Goal: Information Seeking & Learning: Learn about a topic

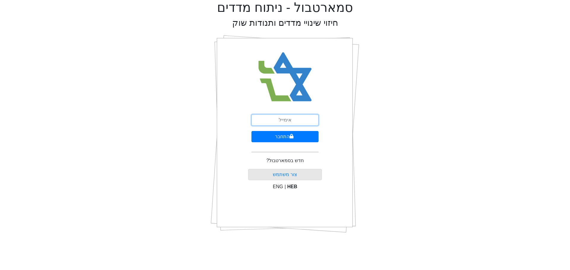
click at [288, 119] on input "email" at bounding box center [284, 120] width 67 height 11
click at [297, 120] on input "email" at bounding box center [284, 120] width 67 height 11
type input "צ"
type input "[EMAIL_ADDRESS][DOMAIN_NAME]"
click at [282, 134] on button "התחבר" at bounding box center [284, 136] width 67 height 11
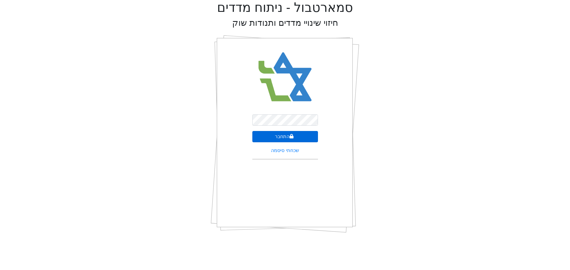
click at [290, 140] on button "התחבר" at bounding box center [285, 136] width 66 height 11
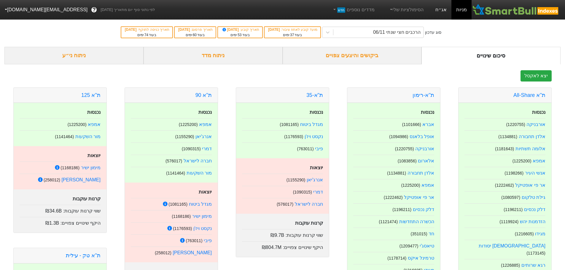
click at [446, 8] on link "אג״ח" at bounding box center [441, 10] width 21 height 20
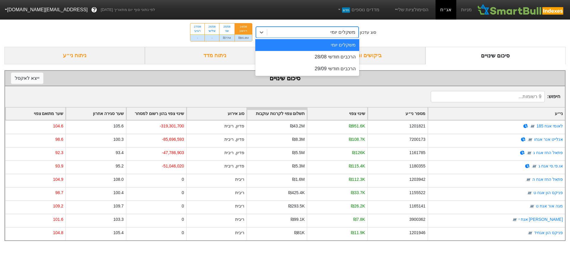
click at [332, 35] on div "משקלים יומי" at bounding box center [312, 32] width 91 height 11
click at [341, 54] on div "הרכבים חודשי 28/08" at bounding box center [307, 57] width 104 height 12
